Goal: Transaction & Acquisition: Purchase product/service

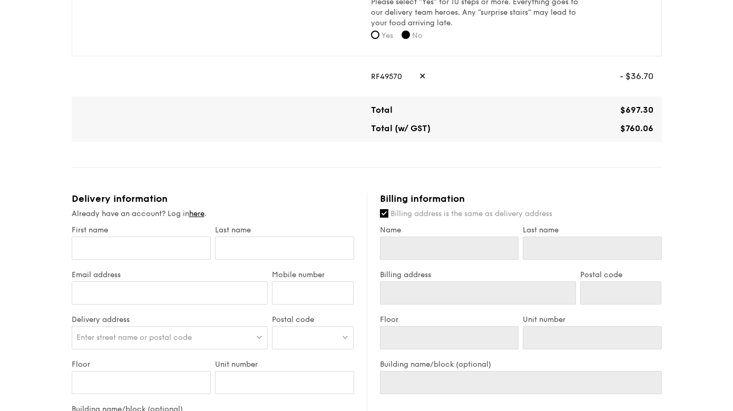
scroll to position [516, 0]
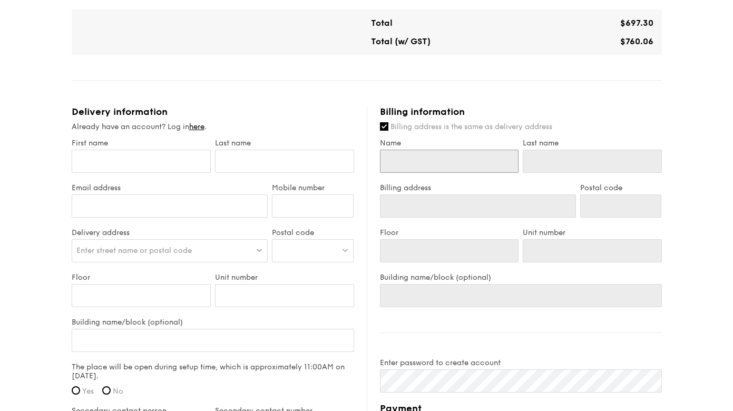
drag, startPoint x: 417, startPoint y: 169, endPoint x: 321, endPoint y: 166, distance: 95.9
click at [417, 169] on input "Name" at bounding box center [449, 161] width 139 height 23
click at [468, 165] on input "Name" at bounding box center [449, 161] width 139 height 23
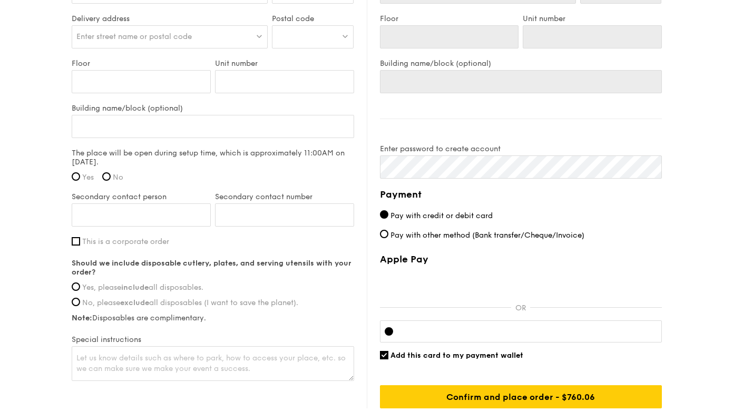
scroll to position [553, 0]
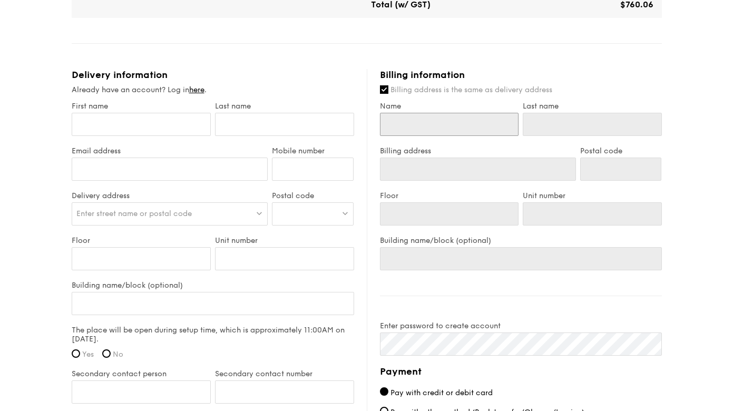
click at [455, 119] on input "Name" at bounding box center [449, 124] width 139 height 23
type input "c"
type input "ce"
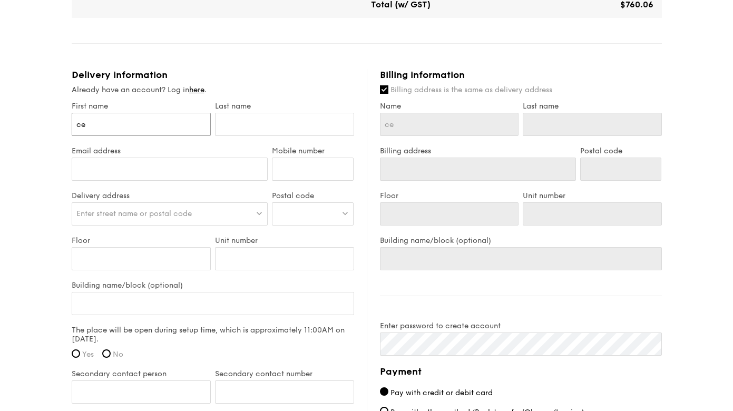
type input "cei"
type input "cein"
type input "cei"
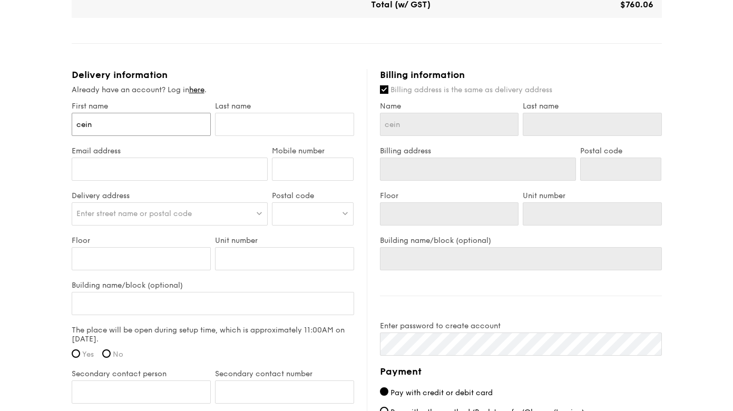
type input "cei"
type input "ce"
type input "cel"
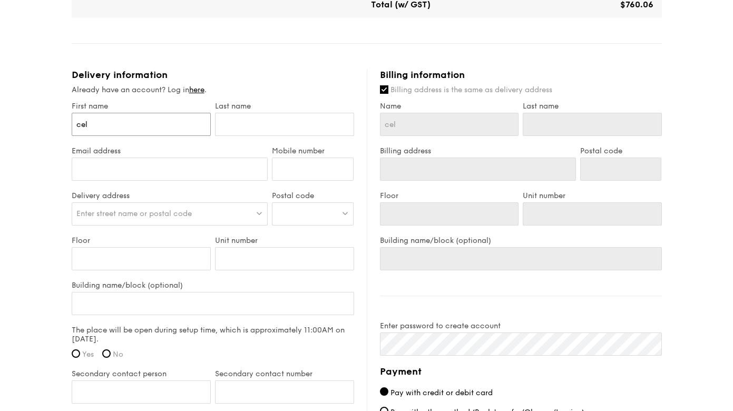
type input "cel9"
type input "cel9n"
type input "cel9ne"
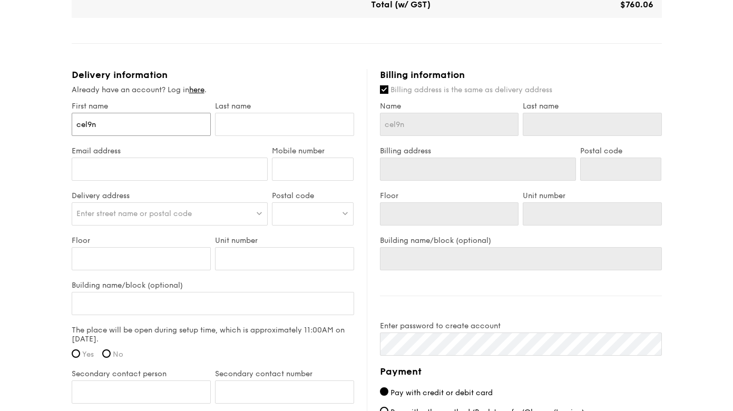
type input "cel9ne"
click at [114, 126] on input "cel9ne" at bounding box center [141, 124] width 139 height 23
type input "c"
type input "ce"
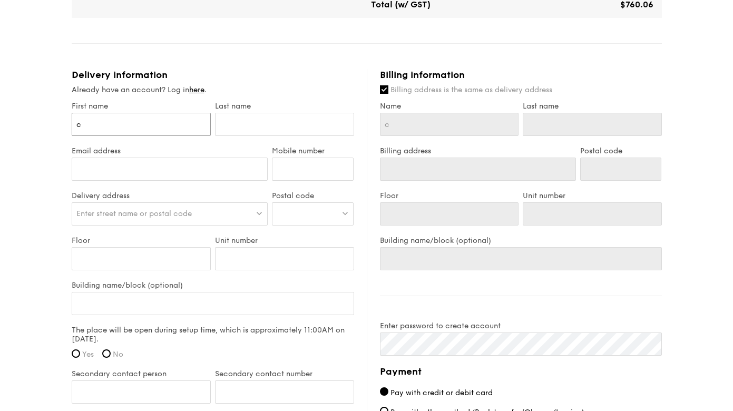
type input "ce"
type input "cel"
type input "celi"
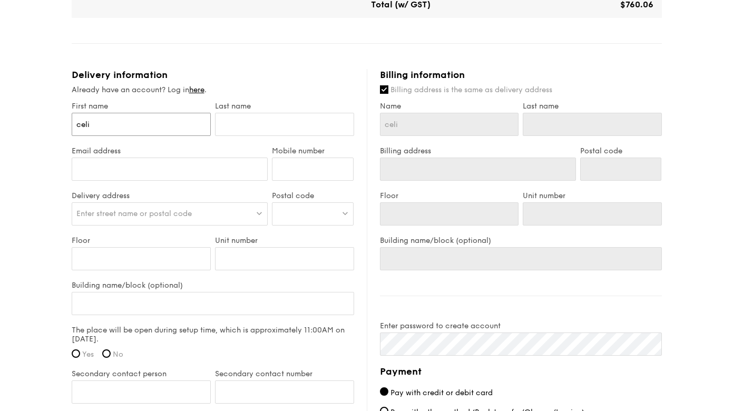
type input "celin"
type input "celine"
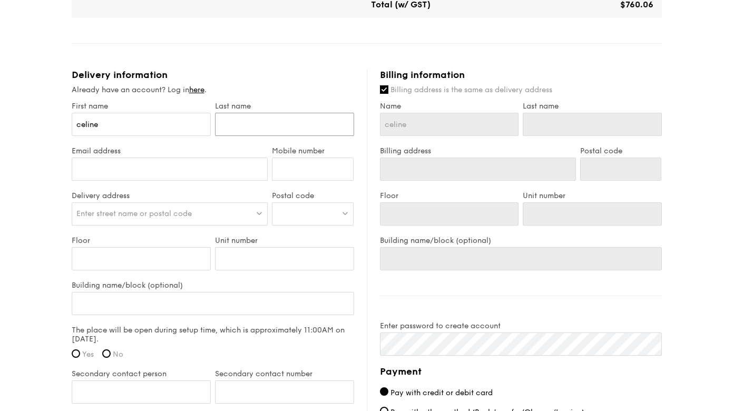
type input "o"
type input "oo"
type input "o"
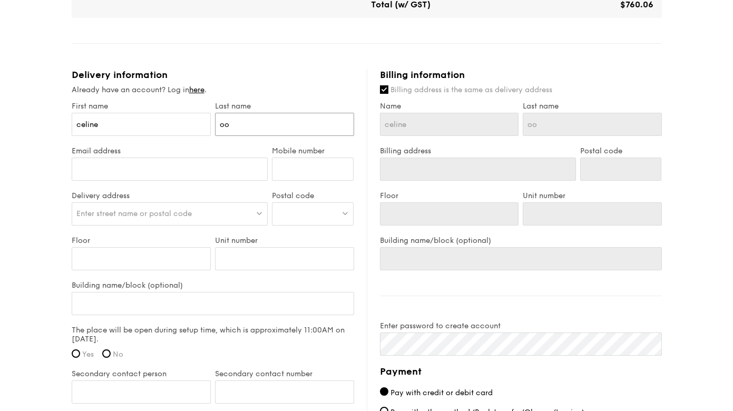
type input "o"
type input "f"
type input "fo"
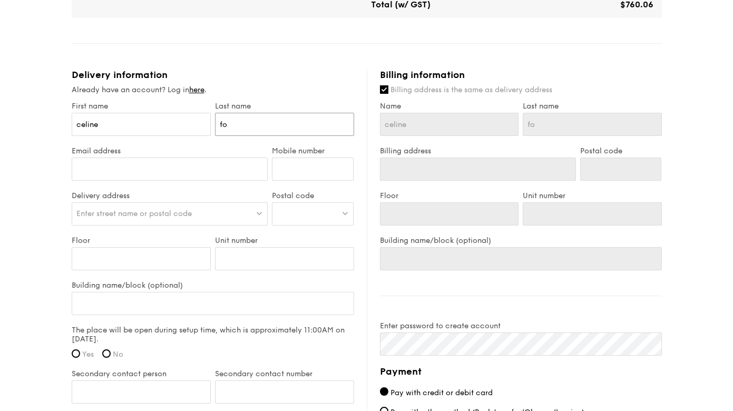
type input "foo"
type input "[EMAIL_ADDRESS][DOMAIN_NAME]"
type input "92771889"
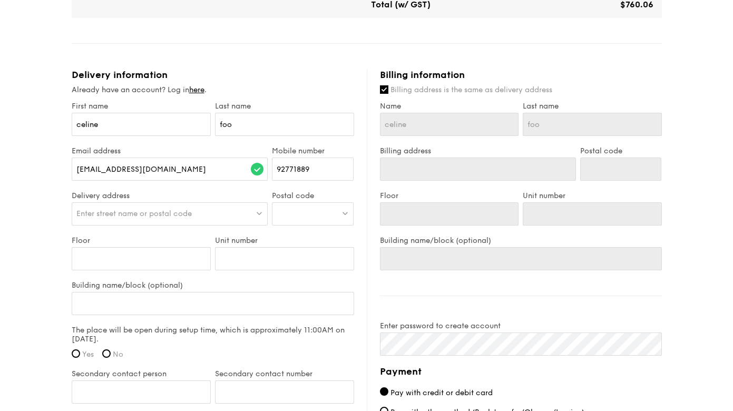
click at [122, 212] on span "Enter street name or postal code" at bounding box center [133, 213] width 115 height 9
paste input "249674"
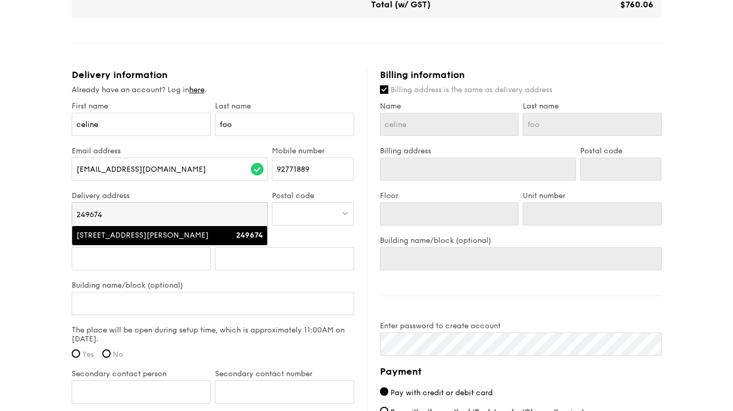
type input "249674"
click at [120, 241] on div "[STREET_ADDRESS][PERSON_NAME]" at bounding box center [146, 235] width 140 height 11
type input "[STREET_ADDRESS][PERSON_NAME]"
type input "249674"
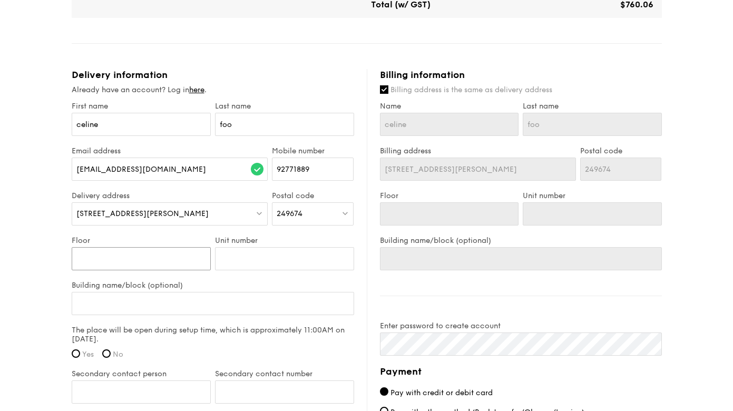
type input "0"
type input "01"
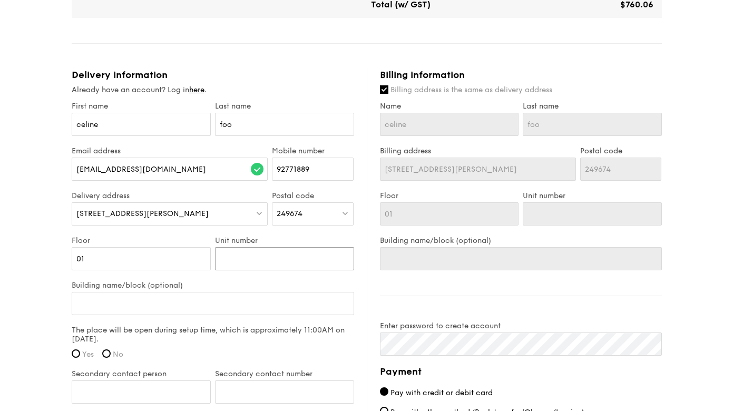
type input "0"
type input "01"
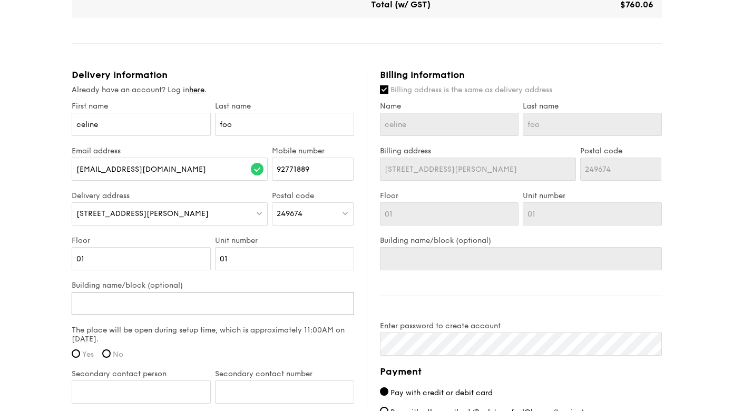
type input "m"
type input "ma"
type input "mai"
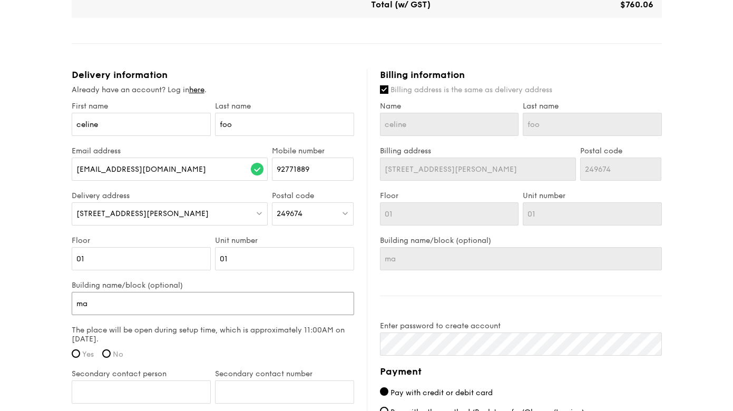
type input "mai"
type input "mais"
type input "maiso"
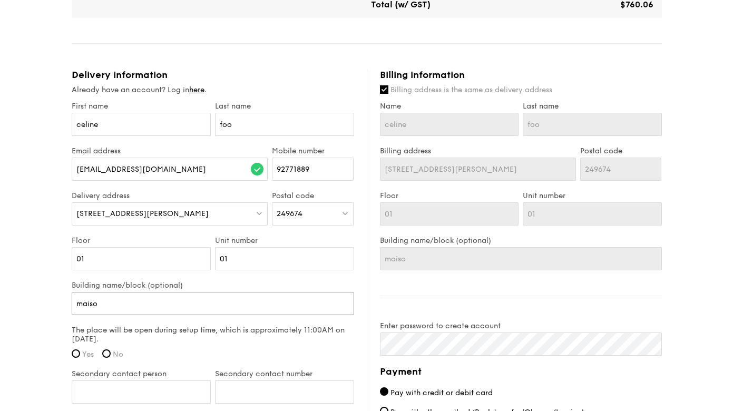
type input "maison"
type input "maison g"
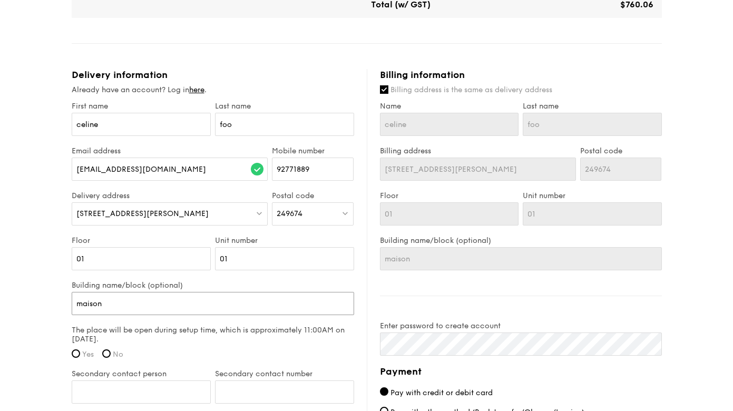
type input "maison g"
type input "maison ga"
type input "maison gar"
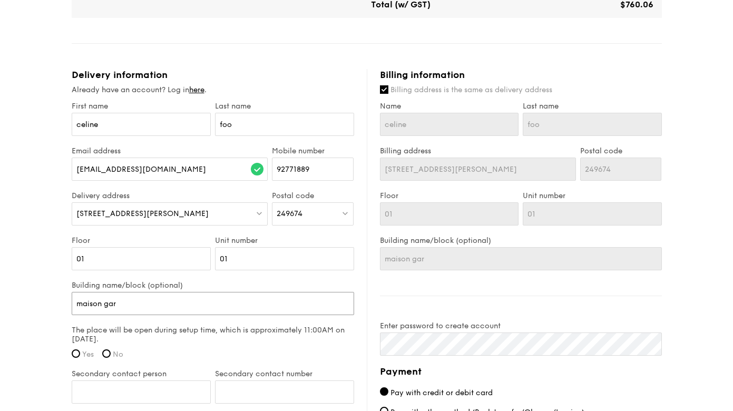
type input "maison gard"
type input "maison garde"
type input "maison garden"
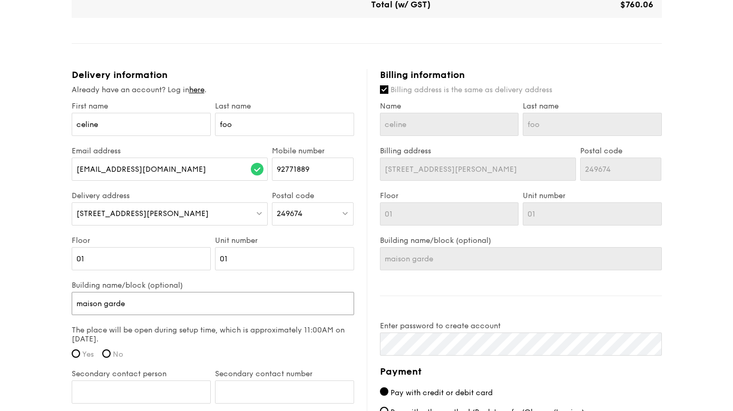
type input "maison garden"
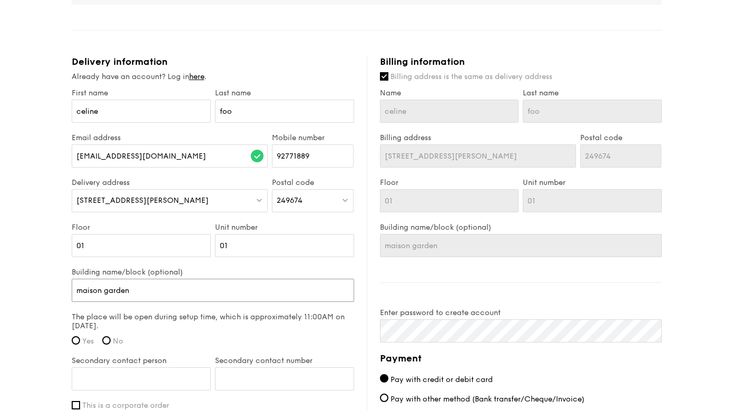
scroll to position [605, 0]
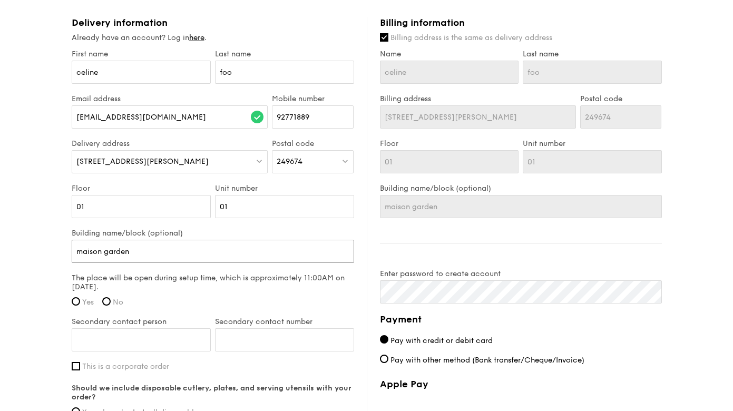
type input "maison garden"
click at [81, 303] on label "Yes" at bounding box center [83, 302] width 22 height 9
click at [80, 303] on input "Yes" at bounding box center [76, 301] width 8 height 8
radio input "true"
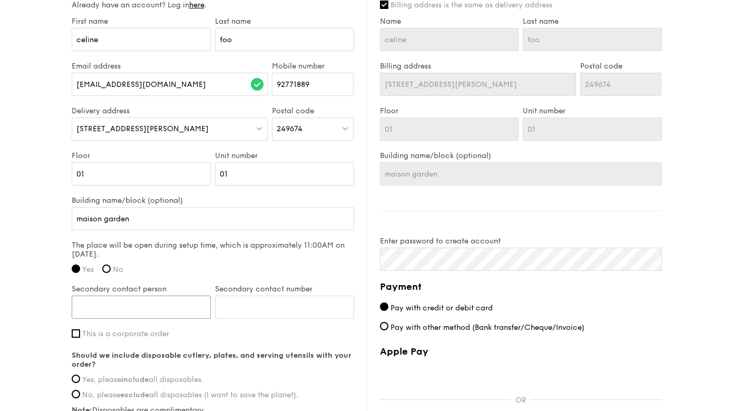
scroll to position [681, 0]
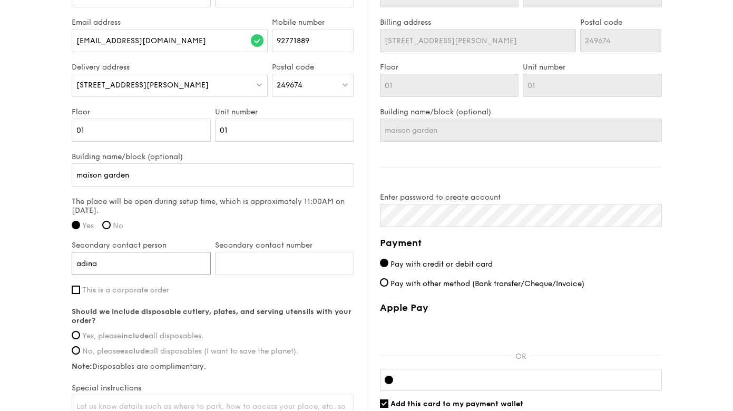
type input "adina"
click at [284, 254] on input "Secondary contact number" at bounding box center [284, 263] width 139 height 23
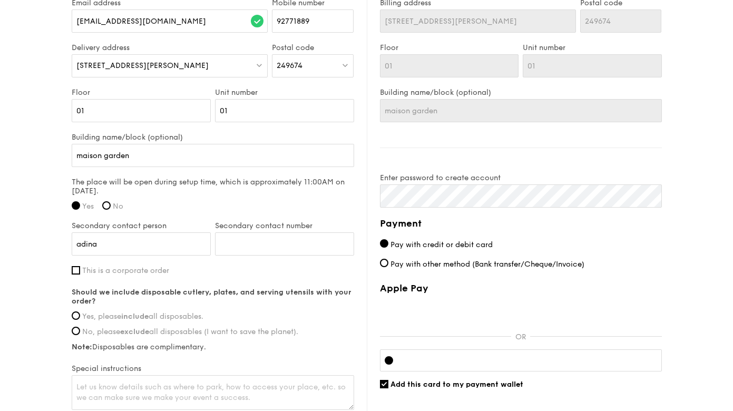
click at [81, 315] on label "Yes, please include all disposables." at bounding box center [213, 316] width 282 height 9
click at [80, 315] on input "Yes, please include all disposables." at bounding box center [76, 315] width 8 height 8
radio input "true"
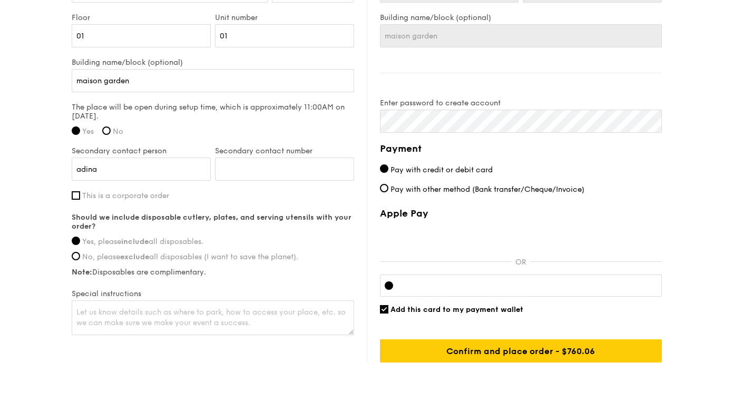
scroll to position [811, 0]
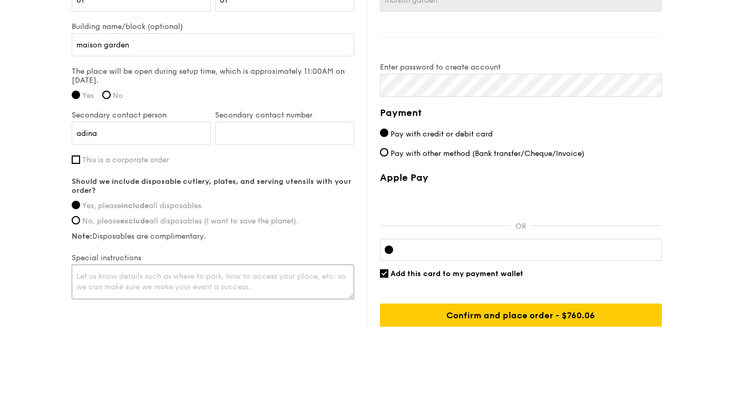
click at [136, 278] on textarea at bounding box center [213, 281] width 282 height 35
type textarea "pls contact event person Adina for exact location to place catering"
click at [441, 254] on div at bounding box center [521, 250] width 282 height 22
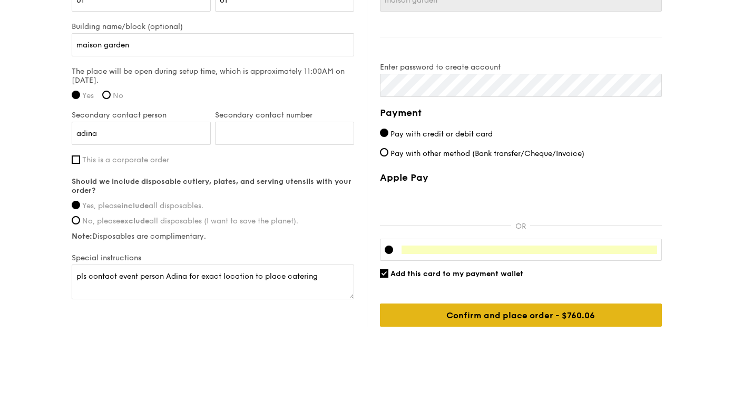
click at [494, 325] on input "Confirm and place order - $760.06" at bounding box center [521, 314] width 282 height 23
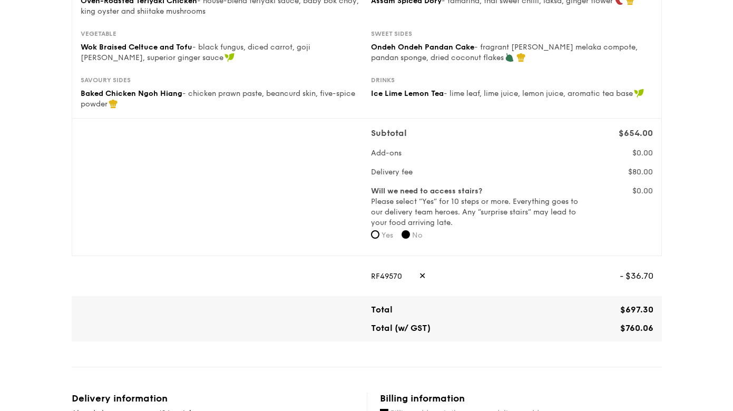
scroll to position [753, 0]
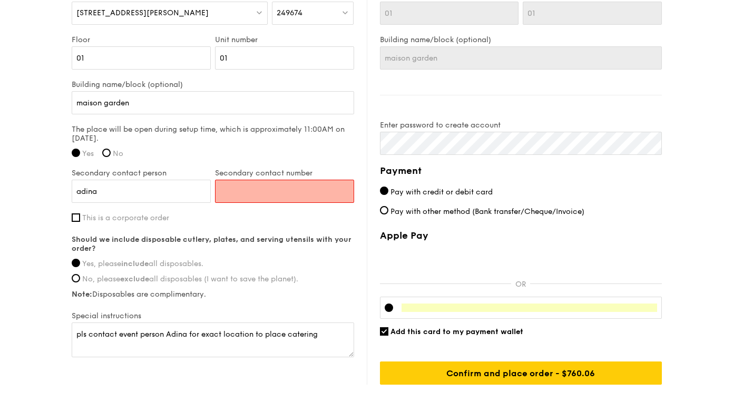
click at [307, 192] on input "Secondary contact number" at bounding box center [284, 191] width 139 height 23
click at [242, 193] on input "Secondary contact number" at bounding box center [284, 191] width 139 height 23
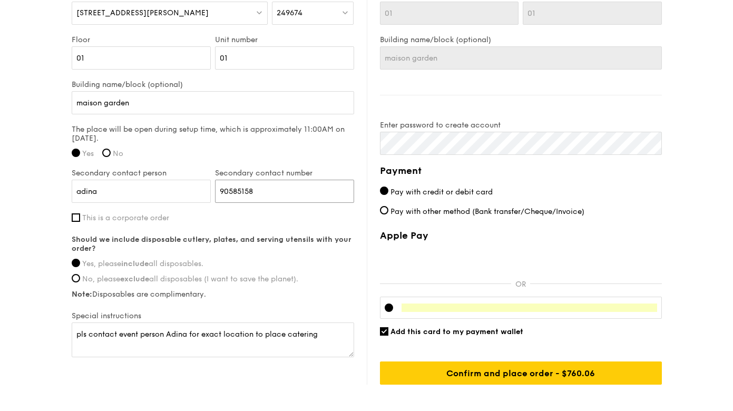
type input "90585158"
click at [228, 236] on strong "Should we include disposable cutlery, plates, and serving utensils with your or…" at bounding box center [212, 244] width 280 height 18
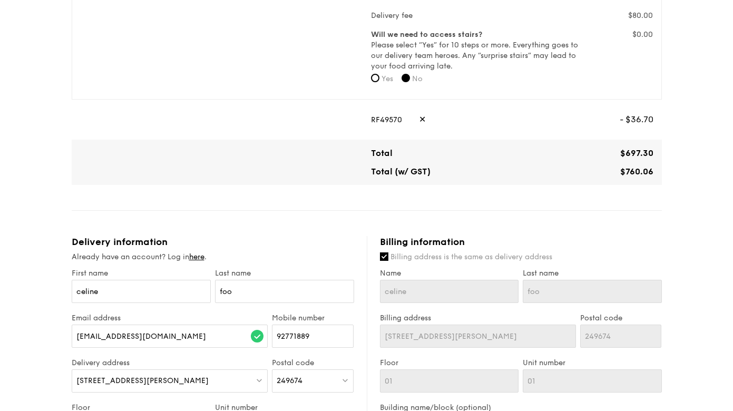
scroll to position [811, 0]
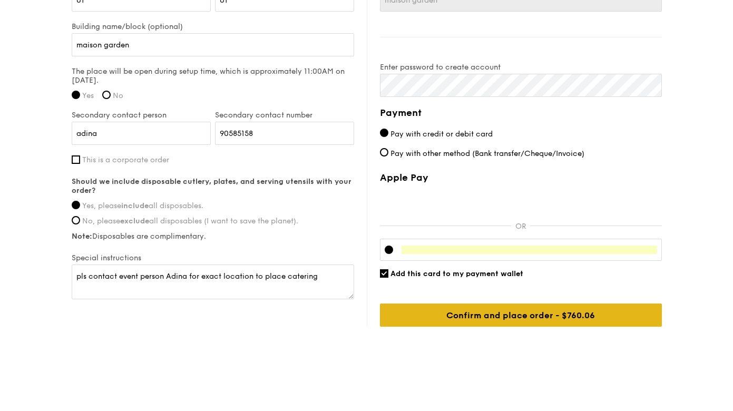
click at [531, 324] on input "Confirm and place order - $760.06" at bounding box center [521, 314] width 282 height 23
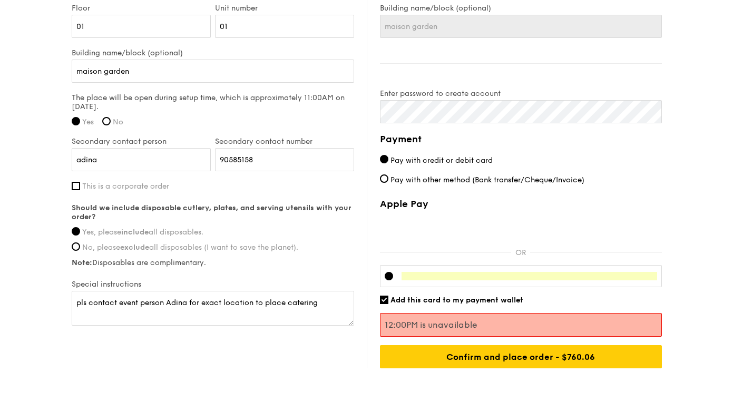
scroll to position [826, 0]
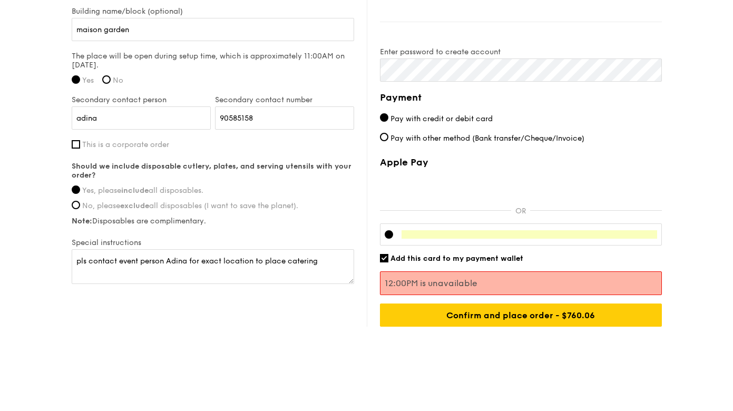
click at [259, 323] on div "Delivery information Already have an account? Log in here . First name [PERSON_…" at bounding box center [367, 60] width 590 height 531
click at [485, 285] on p "12:00PM is unavailable" at bounding box center [521, 283] width 272 height 10
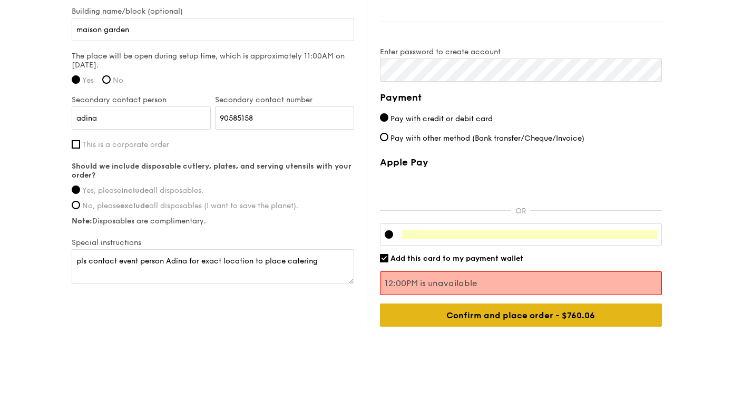
click at [416, 324] on input "Confirm and place order - $760.06" at bounding box center [521, 314] width 282 height 23
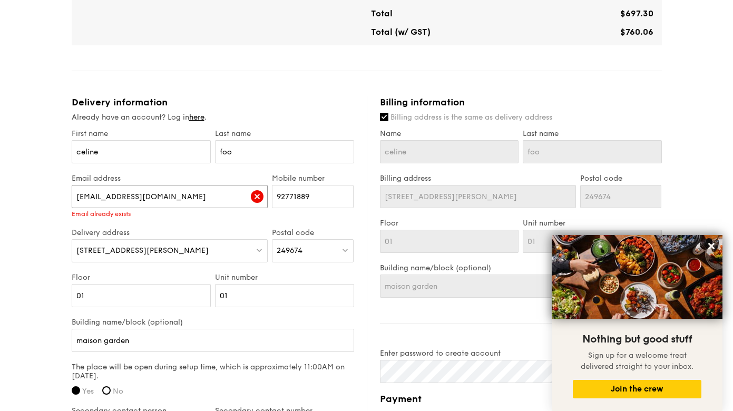
click at [169, 199] on input "[EMAIL_ADDRESS][DOMAIN_NAME]" at bounding box center [170, 196] width 196 height 23
click at [196, 119] on link "here" at bounding box center [196, 117] width 15 height 9
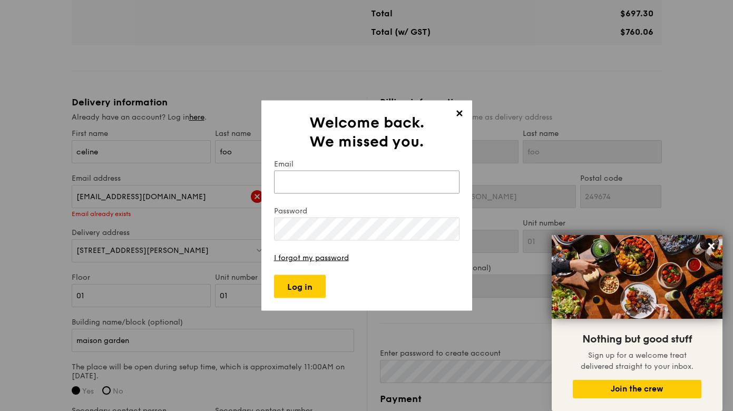
type input "[EMAIL_ADDRESS][DOMAIN_NAME]"
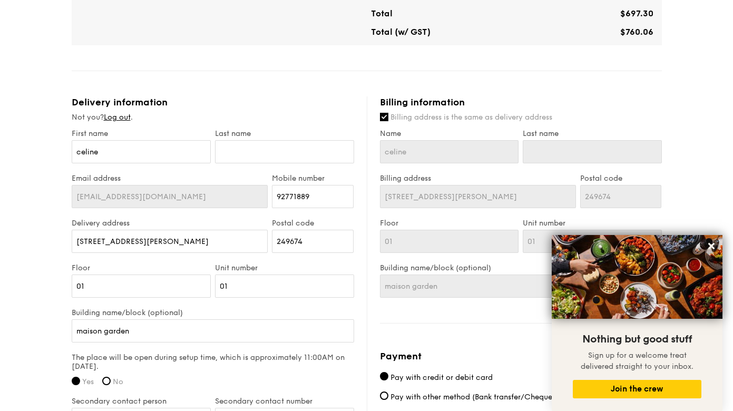
scroll to position [295, 0]
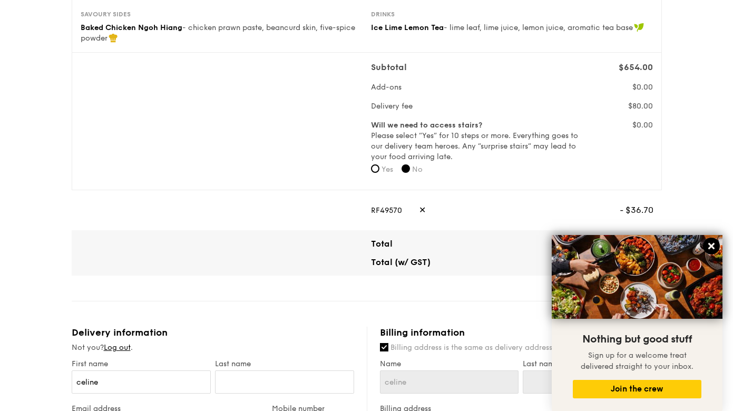
click at [714, 249] on icon at bounding box center [710, 245] width 9 height 9
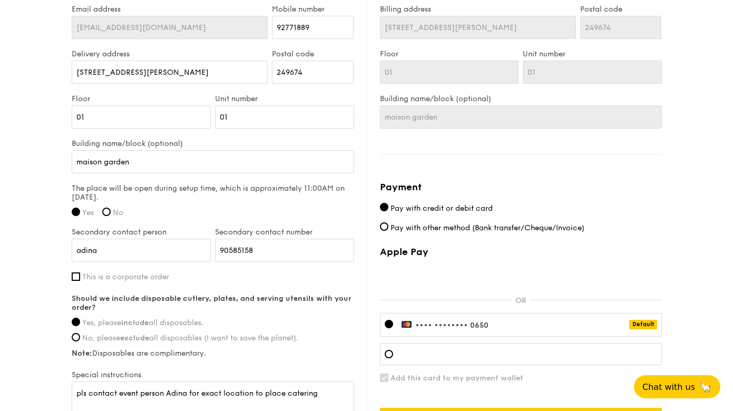
scroll to position [799, 0]
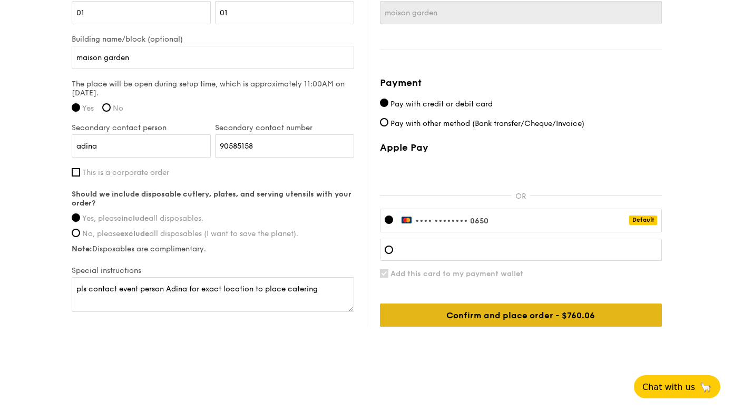
click at [517, 322] on input "Confirm and place order - $760.06" at bounding box center [521, 314] width 282 height 23
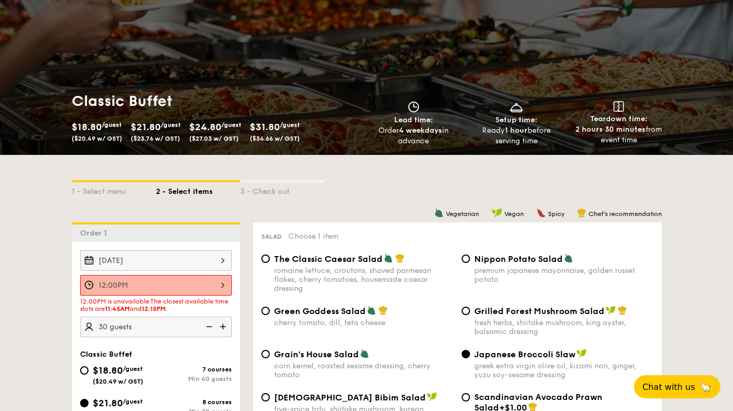
scroll to position [172, 0]
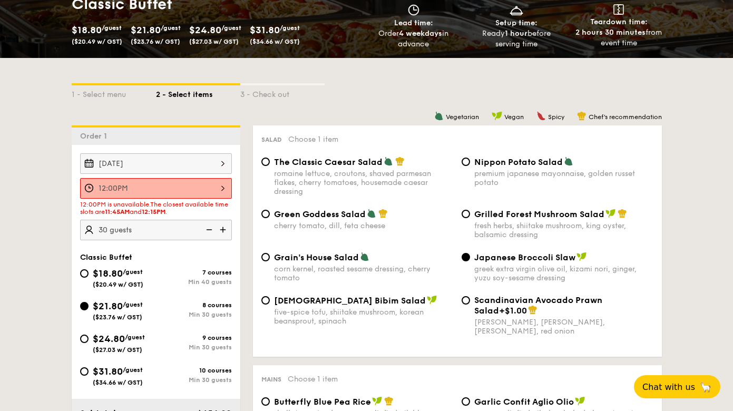
click at [136, 190] on div "12:00PM 12 1 2 3 4 5 6 7 8 9 10 11 00 15 30 45 am pm Cancel OK" at bounding box center [156, 188] width 152 height 21
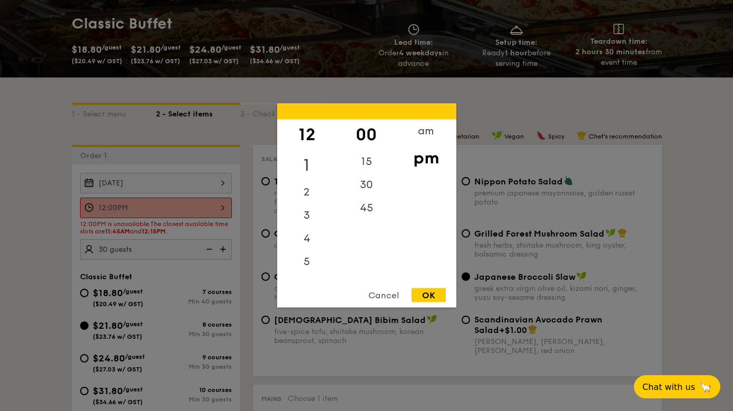
scroll to position [99, 0]
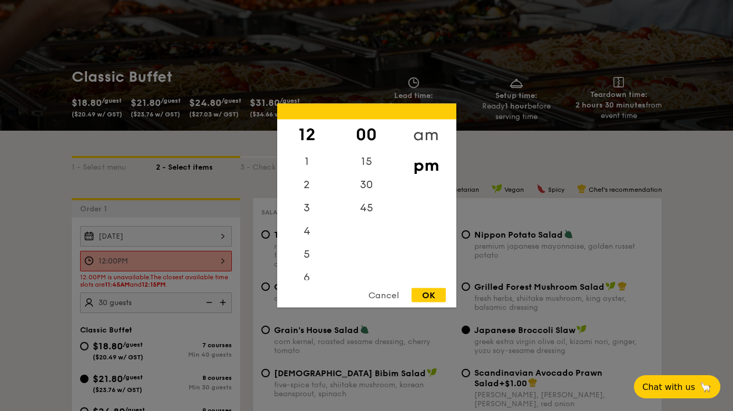
click at [421, 128] on div "am" at bounding box center [426, 135] width 60 height 31
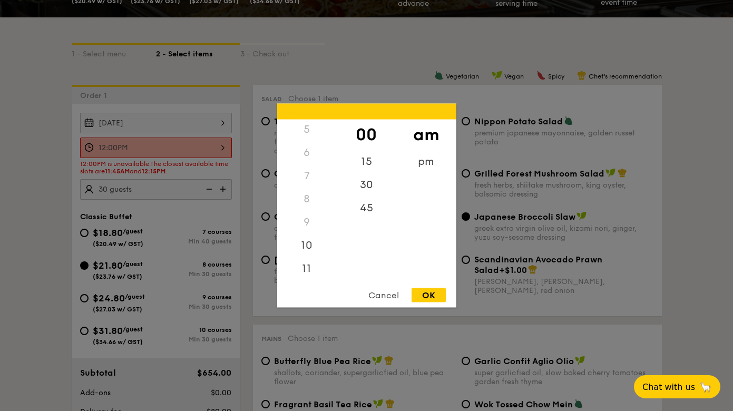
click at [310, 280] on div "12 1 2 3 4 5 6 7 8 9 10 11 00 15 30 45 am pm Cancel OK" at bounding box center [366, 206] width 179 height 204
click at [308, 275] on div "11" at bounding box center [307, 272] width 60 height 31
click at [363, 213] on div "45" at bounding box center [367, 211] width 60 height 31
click at [428, 293] on div "OK" at bounding box center [428, 295] width 34 height 14
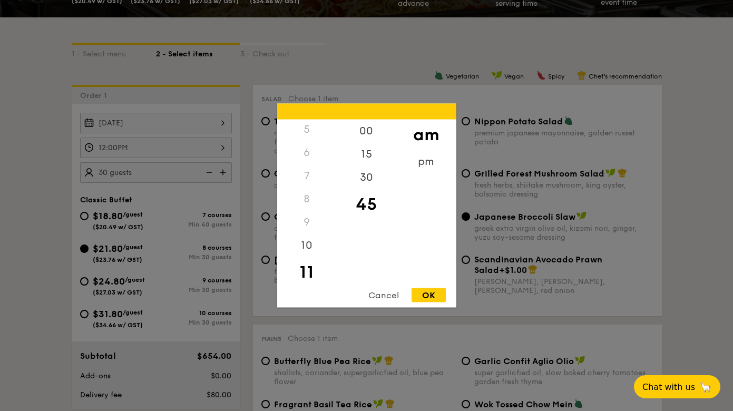
type input "11:45AM"
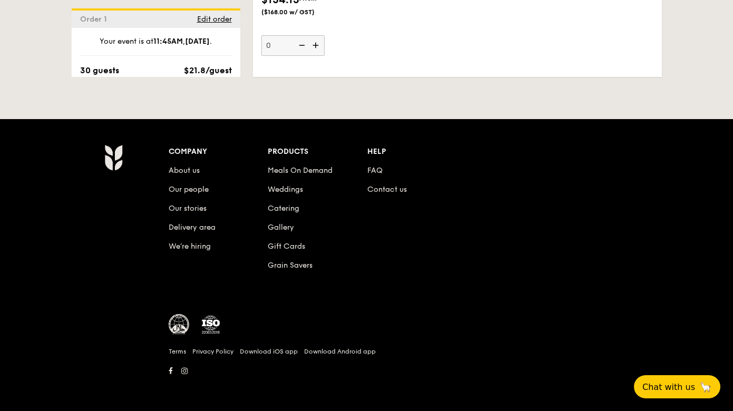
scroll to position [2291, 0]
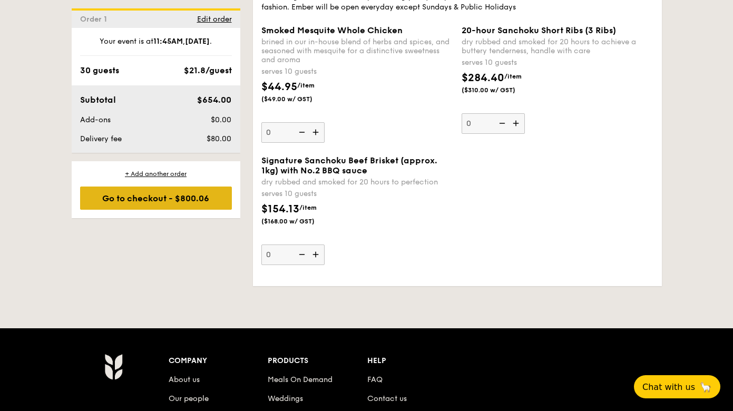
click at [125, 198] on div "Go to checkout - $800.06" at bounding box center [156, 197] width 152 height 23
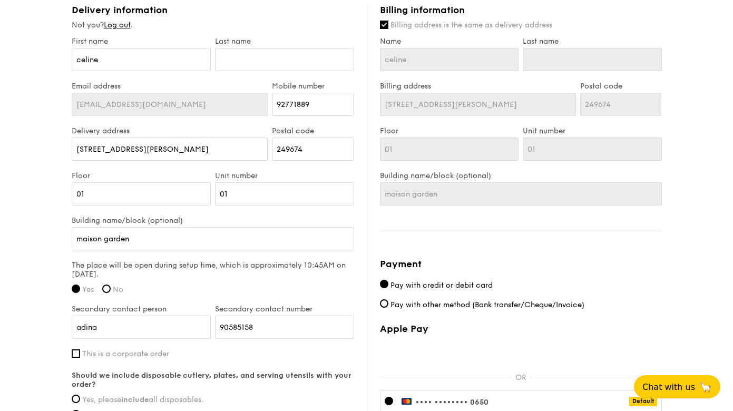
scroll to position [799, 0]
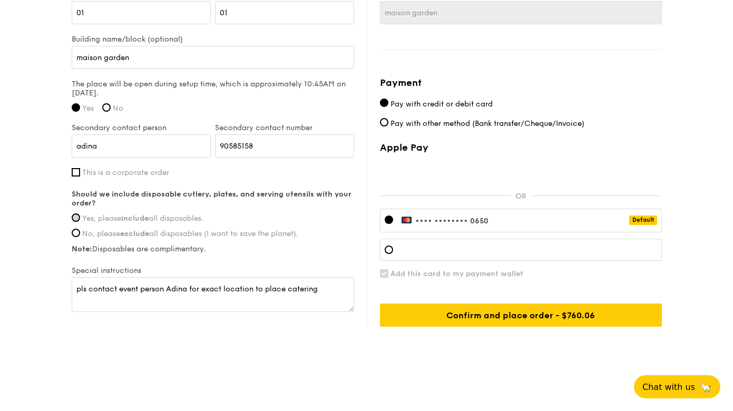
click at [75, 215] on input "Yes, please include all disposables." at bounding box center [76, 217] width 8 height 8
radio input "true"
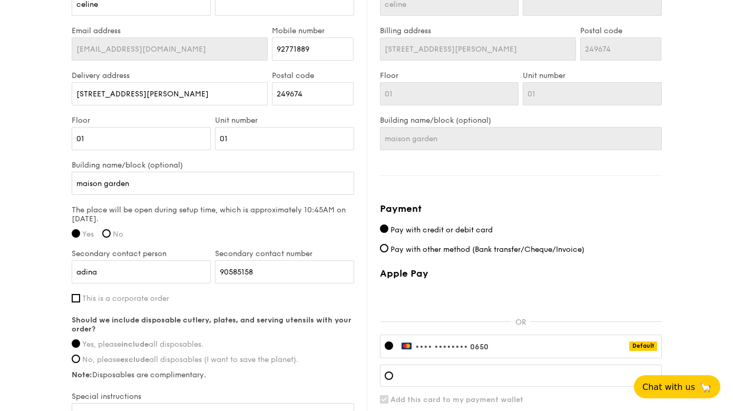
scroll to position [581, 0]
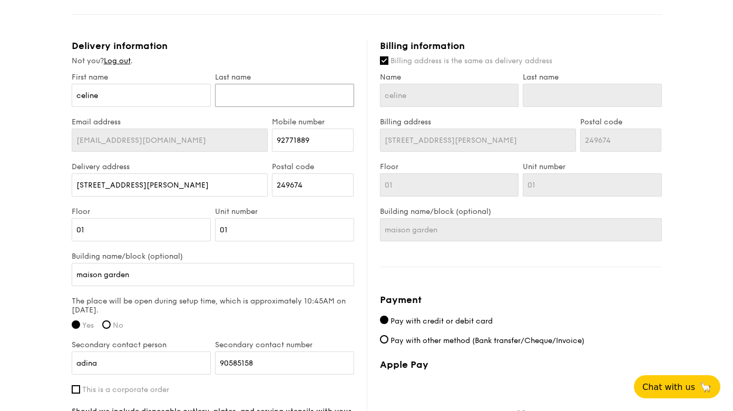
type input "f"
type input "fo"
type input "foo"
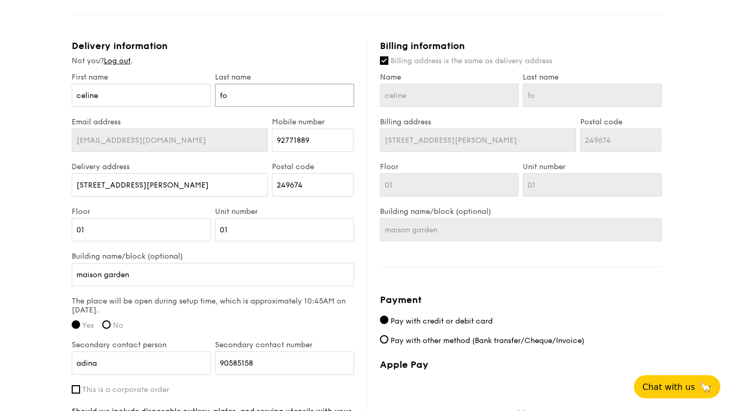
type input "foo"
click at [18, 135] on div "1 - Select menu 2 - Select items 3 - Check out Classic Buffet $21.80 /guest ($2…" at bounding box center [366, 2] width 733 height 1167
click at [682, 313] on div "1 - Select menu 2 - Select items 3 - Check out Classic Buffet $21.80 /guest ($2…" at bounding box center [366, 2] width 733 height 1167
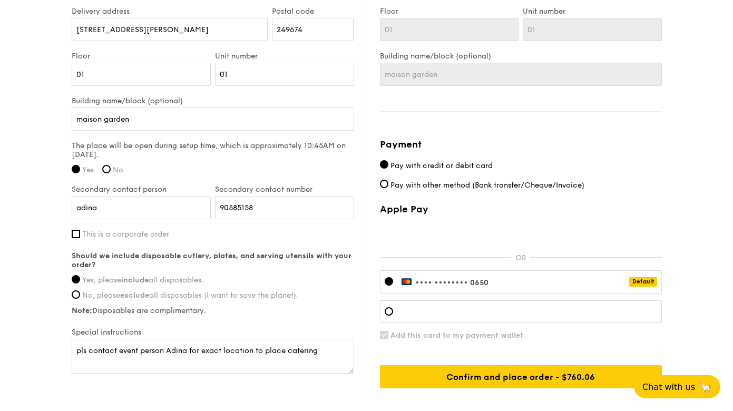
scroll to position [799, 0]
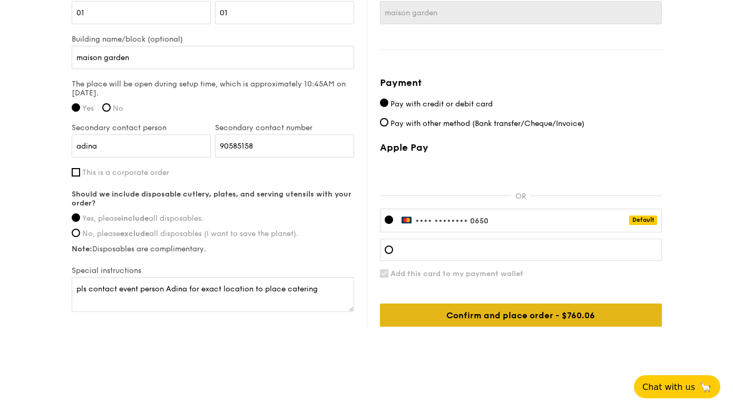
click at [568, 313] on input "Confirm and place order - $800.06" at bounding box center [521, 314] width 282 height 23
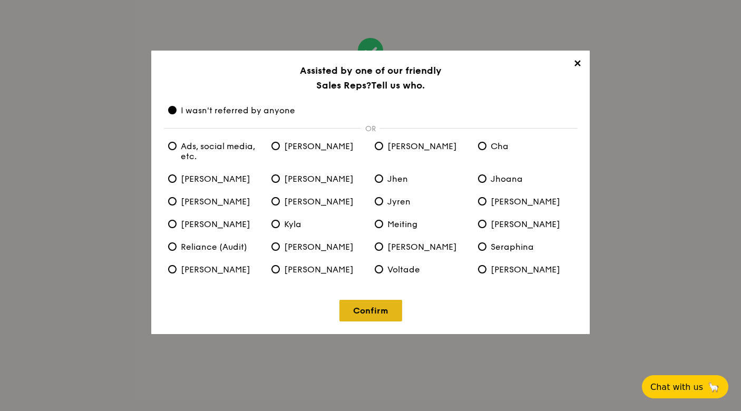
click at [380, 307] on link "Confirm" at bounding box center [370, 311] width 63 height 22
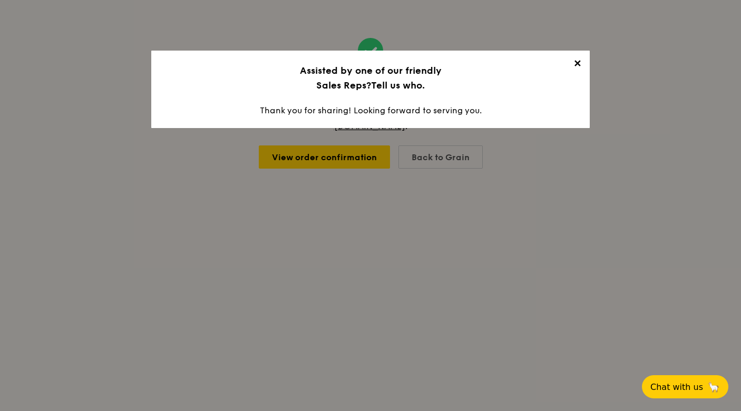
click at [578, 58] on span "✕" at bounding box center [576, 65] width 15 height 15
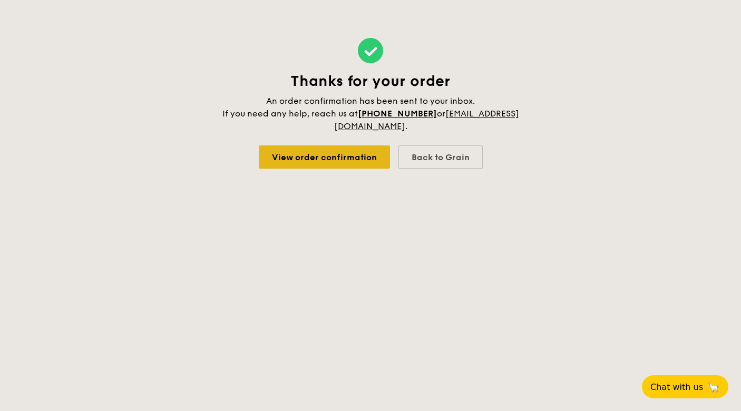
click at [314, 160] on link "View order confirmation" at bounding box center [324, 156] width 131 height 23
